Goal: Task Accomplishment & Management: Complete application form

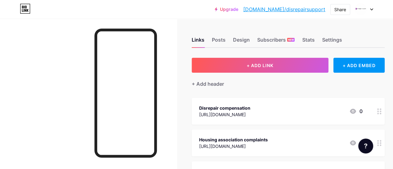
click at [367, 9] on div at bounding box center [364, 9] width 18 height 11
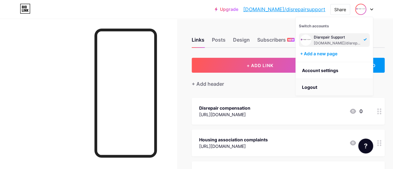
click at [311, 86] on li "Logout" at bounding box center [334, 87] width 77 height 17
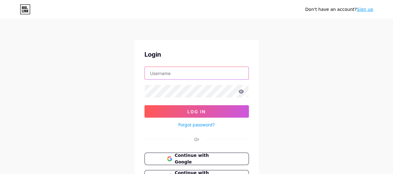
type input "[EMAIL_ADDRESS][DOMAIN_NAME]"
click at [192, 69] on input "[EMAIL_ADDRESS][DOMAIN_NAME]" at bounding box center [197, 73] width 104 height 12
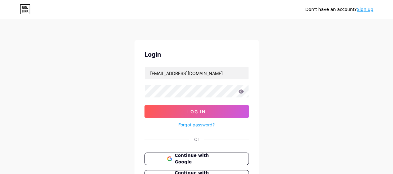
click at [270, 74] on div "Don't have an account? Sign up Login [EMAIL_ADDRESS][DOMAIN_NAME] Log In Forgot…" at bounding box center [196, 114] width 393 height 229
click at [363, 10] on link "Sign up" at bounding box center [365, 9] width 16 height 5
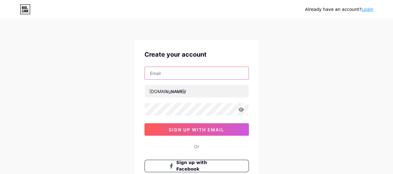
click at [165, 72] on input "text" at bounding box center [197, 73] width 104 height 12
click at [208, 73] on input "text" at bounding box center [197, 73] width 104 height 12
paste input "[EMAIL_ADDRESS][DOMAIN_NAME]"
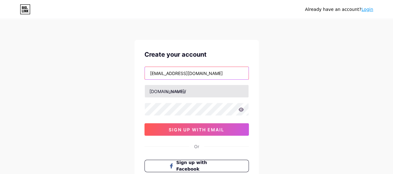
type input "[EMAIL_ADDRESS][DOMAIN_NAME]"
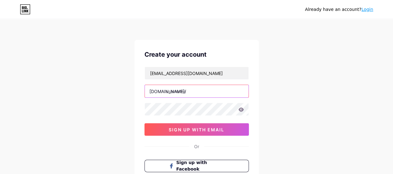
click at [182, 95] on input "text" at bounding box center [197, 91] width 104 height 12
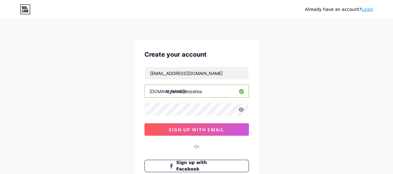
type input "stylemasterpatios"
click at [111, 112] on div "Already have an account? Login Create your account [EMAIL_ADDRESS][DOMAIN_NAME]…" at bounding box center [196, 119] width 393 height 238
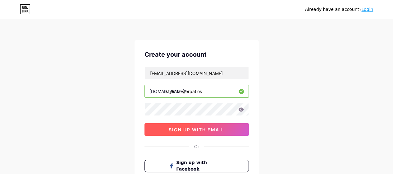
click at [180, 133] on button "sign up with email" at bounding box center [197, 129] width 104 height 12
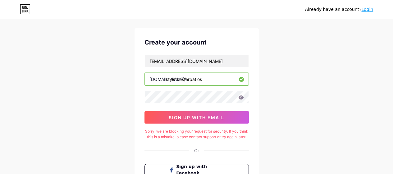
scroll to position [12, 0]
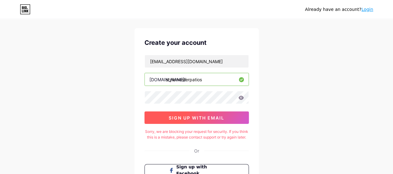
click at [197, 120] on button "sign up with email" at bounding box center [197, 117] width 104 height 12
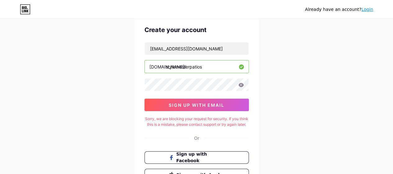
scroll to position [0, 0]
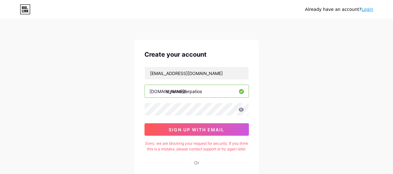
click at [367, 8] on link "Login" at bounding box center [367, 9] width 12 height 5
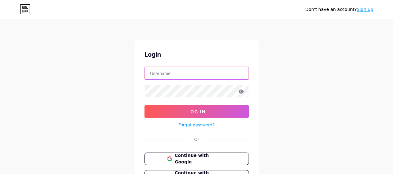
type input "[EMAIL_ADDRESS][DOMAIN_NAME]"
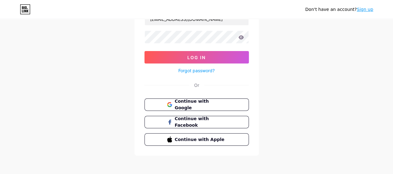
scroll to position [54, 0]
click at [205, 99] on button "Continue with Google" at bounding box center [197, 104] width 106 height 13
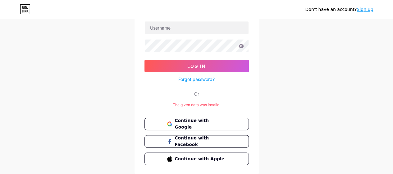
scroll to position [65, 0]
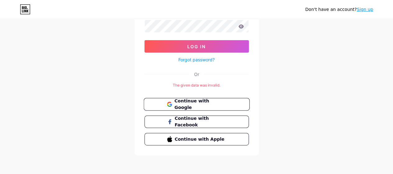
type input "[EMAIL_ADDRESS][DOMAIN_NAME]"
click at [205, 103] on span "Continue with Google" at bounding box center [200, 104] width 52 height 13
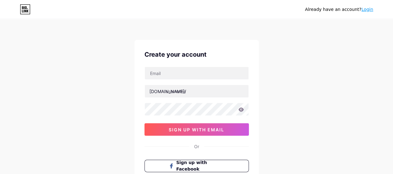
click at [369, 8] on link "Login" at bounding box center [367, 9] width 12 height 5
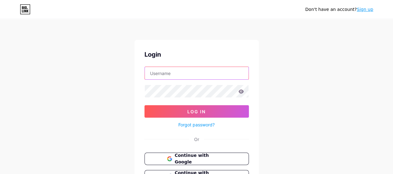
type input "[EMAIL_ADDRESS][DOMAIN_NAME]"
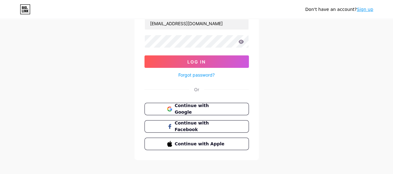
scroll to position [54, 0]
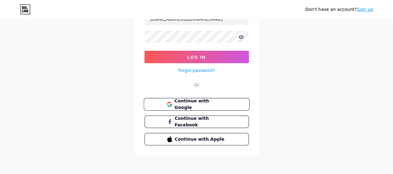
click at [196, 98] on button "Continue with Google" at bounding box center [197, 104] width 106 height 13
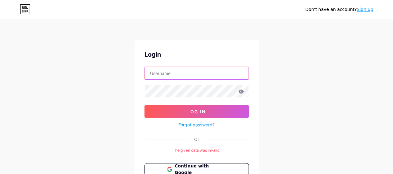
type input "[EMAIL_ADDRESS][DOMAIN_NAME]"
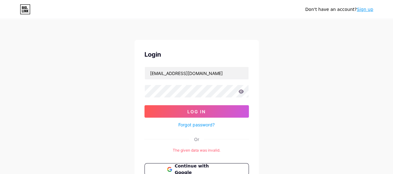
click at [366, 9] on link "Sign up" at bounding box center [365, 9] width 16 height 5
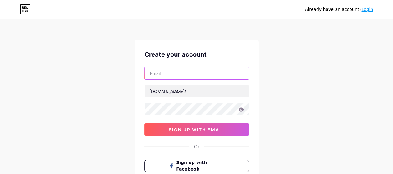
click at [169, 67] on input "text" at bounding box center [197, 73] width 104 height 12
paste input "[DOMAIN_NAME][EMAIL_ADDRESS][DOMAIN_NAME]"
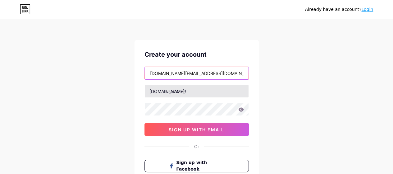
type input "[DOMAIN_NAME][EMAIL_ADDRESS][DOMAIN_NAME]"
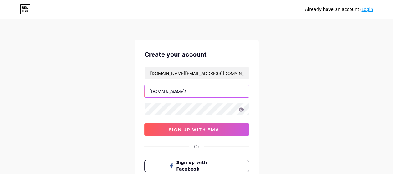
click at [170, 87] on input "text" at bounding box center [197, 91] width 104 height 12
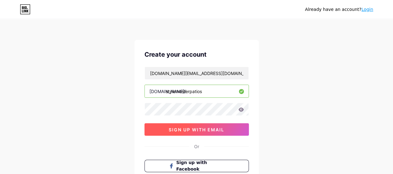
click at [199, 132] on button "sign up with email" at bounding box center [197, 129] width 104 height 12
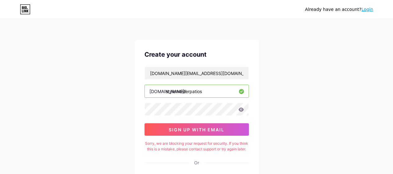
click at [205, 87] on input "stylemasterpatios" at bounding box center [197, 91] width 104 height 12
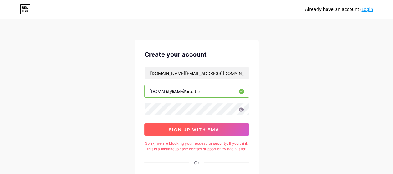
type input "stylemasterpatio"
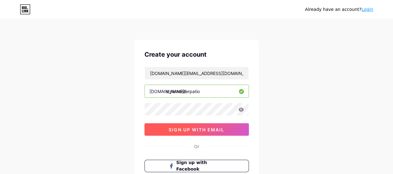
click at [191, 128] on span "sign up with email" at bounding box center [197, 129] width 56 height 5
